Goal: Browse casually

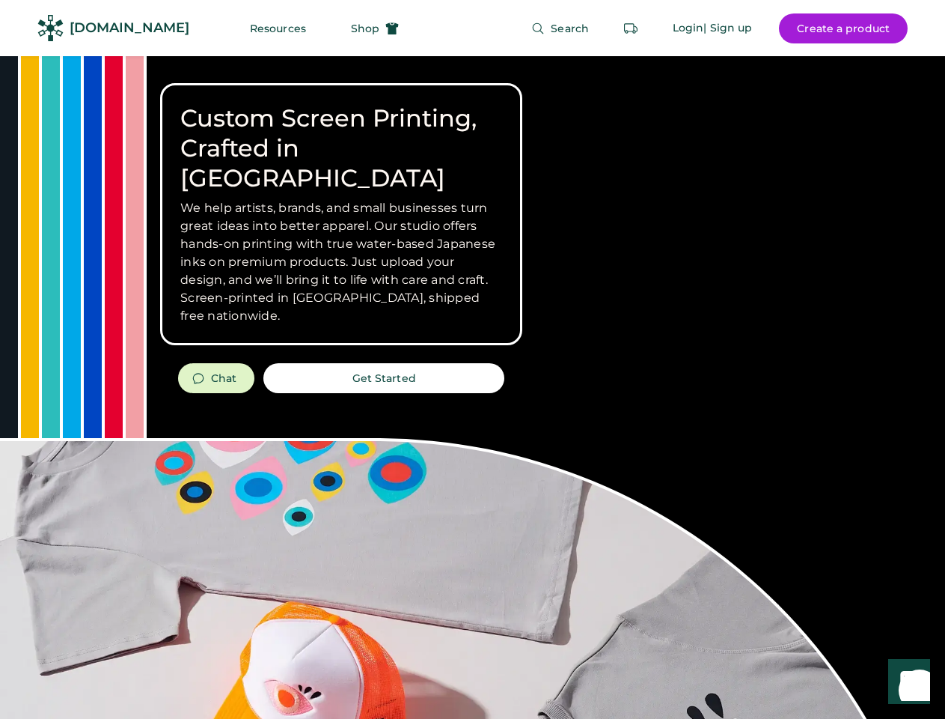
click at [472, 359] on div "Custom Screen Printing, Crafted in [GEOGRAPHIC_DATA] We help artists, brands, a…" at bounding box center [472, 531] width 945 height 951
click at [472, 387] on div "Custom Screen Printing, Crafted in [GEOGRAPHIC_DATA] We help artists, brands, a…" at bounding box center [472, 531] width 945 height 951
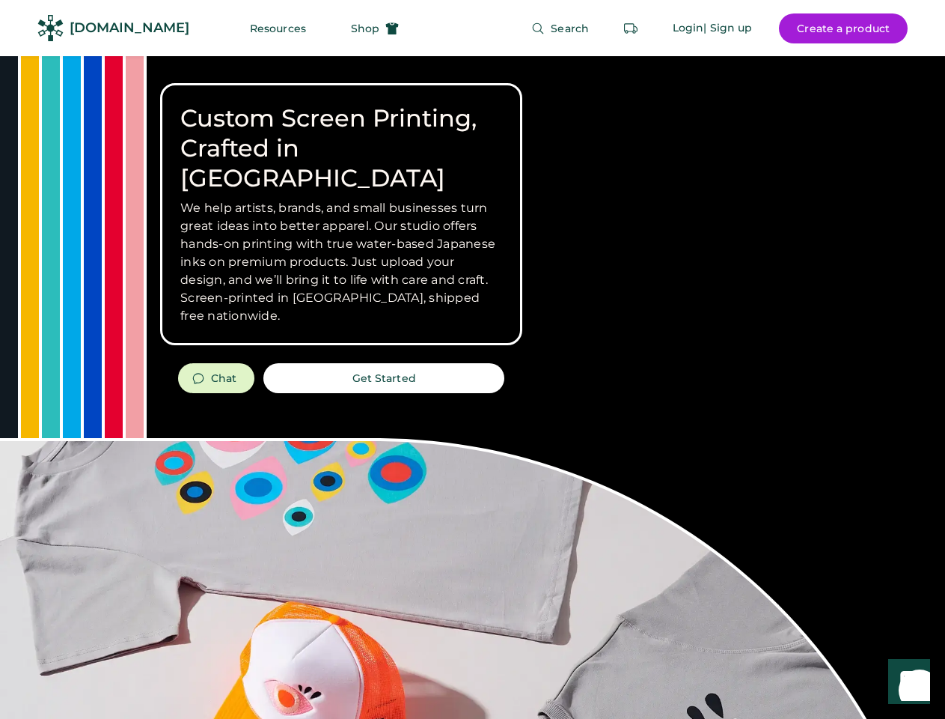
click at [472, 387] on div "Custom Screen Printing, Crafted in [GEOGRAPHIC_DATA] We help artists, brands, a…" at bounding box center [472, 531] width 945 height 951
click at [341, 214] on h3 "We help artists, brands, and small businesses turn great ideas into better appa…" at bounding box center [341, 262] width 322 height 126
click at [341, 199] on h3 "We help artists, brands, and small businesses turn great ideas into better appa…" at bounding box center [341, 262] width 322 height 126
click at [341, 133] on h1 "Custom Screen Printing, Crafted in [GEOGRAPHIC_DATA]" at bounding box center [341, 148] width 322 height 90
